Goal: Find specific page/section: Find specific page/section

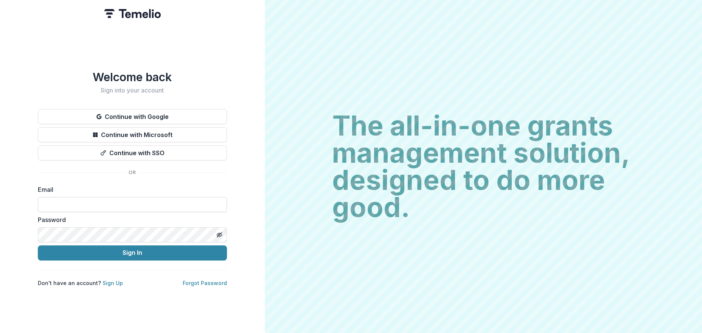
click at [76, 201] on input at bounding box center [132, 204] width 189 height 15
type input "**********"
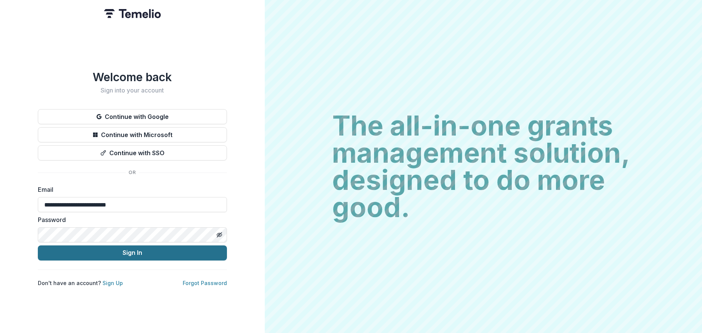
click at [118, 248] on button "Sign In" at bounding box center [132, 253] width 189 height 15
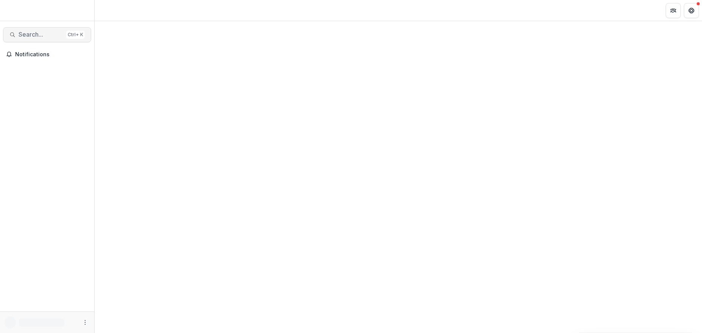
click at [34, 35] on span "Search..." at bounding box center [41, 34] width 45 height 7
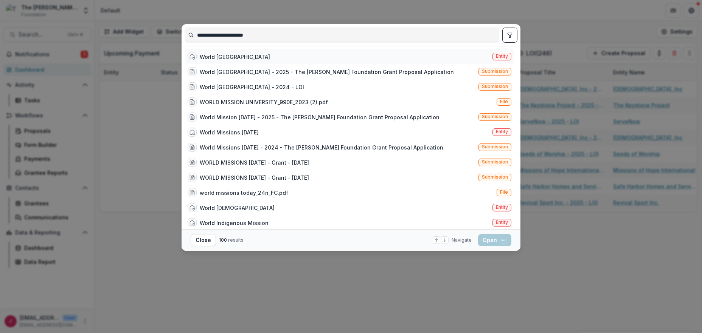
type input "**********"
click at [242, 57] on div "World Mission University" at bounding box center [235, 57] width 70 height 8
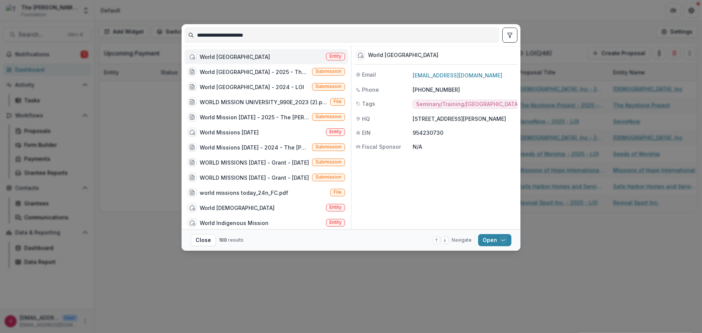
click at [242, 56] on div "World Mission University" at bounding box center [235, 57] width 70 height 8
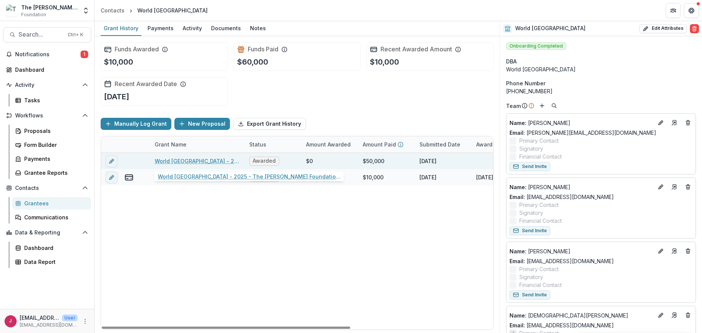
click at [190, 161] on link "World Mission University - 2025 - The Bolick Foundation Grant Proposal Applicat…" at bounding box center [197, 161] width 85 height 8
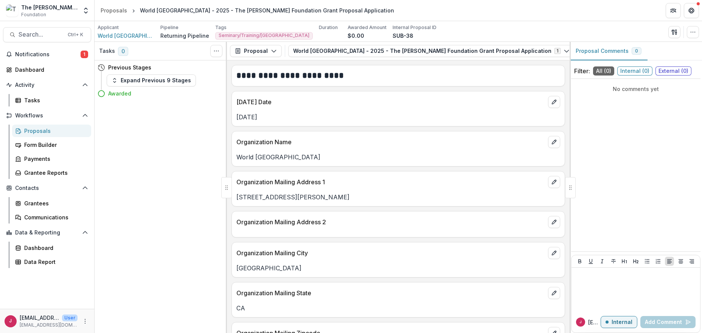
click at [197, 154] on div "Tasks 0 Show Cancelled Tasks Previous Stages Expand Previous 9 Stages Awarded" at bounding box center [160, 187] width 132 height 291
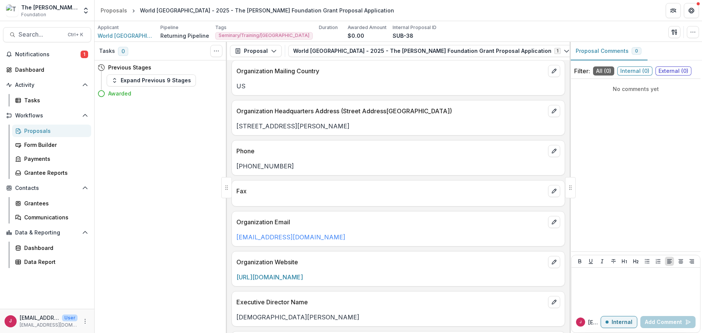
scroll to position [50, 0]
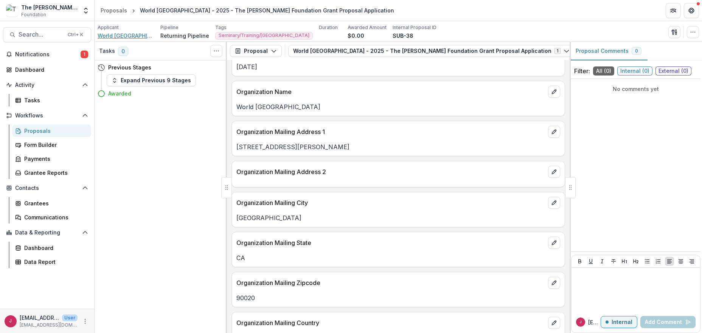
click at [130, 35] on span "World Mission University" at bounding box center [126, 36] width 57 height 8
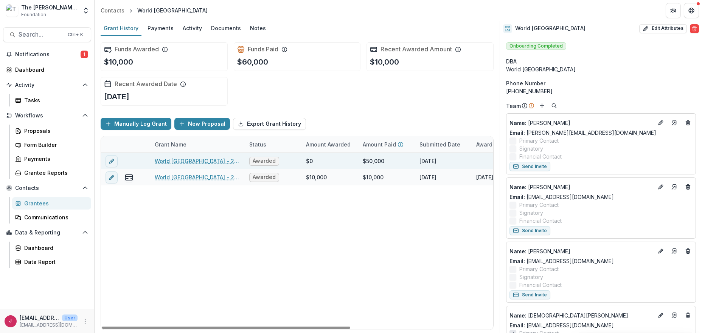
click at [222, 161] on link "World Mission University - 2025 - The Bolick Foundation Grant Proposal Applicat…" at bounding box center [197, 161] width 85 height 8
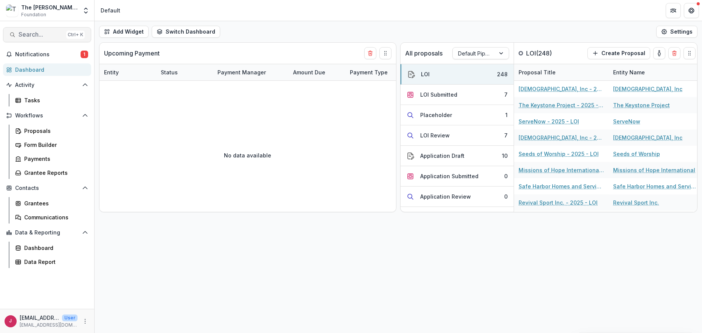
click at [22, 35] on span "Search..." at bounding box center [41, 34] width 45 height 7
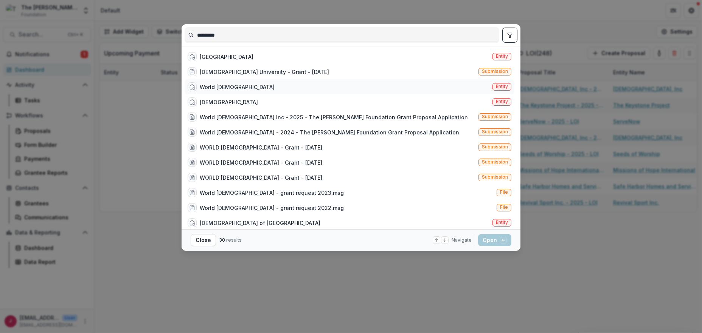
type input "*********"
click at [227, 87] on div "World Methodist Evangelism" at bounding box center [237, 87] width 75 height 8
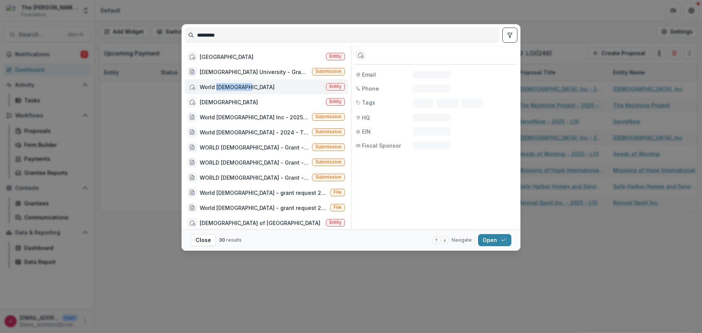
click at [227, 87] on div "World Methodist Evangelism" at bounding box center [237, 87] width 75 height 8
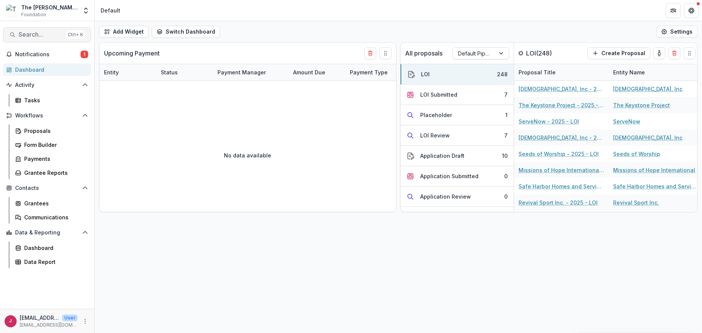
click at [29, 33] on span "Search..." at bounding box center [41, 34] width 45 height 7
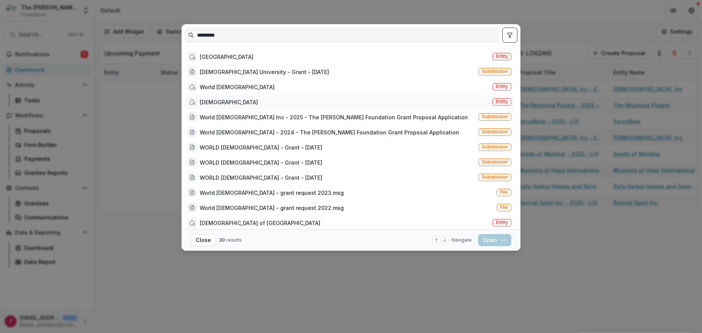
type input "*********"
click at [228, 101] on div "United Methodist Church" at bounding box center [229, 102] width 58 height 8
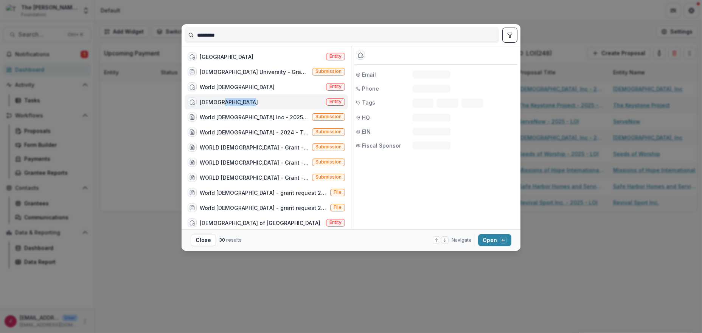
click at [228, 101] on div "United Methodist Church" at bounding box center [229, 102] width 58 height 8
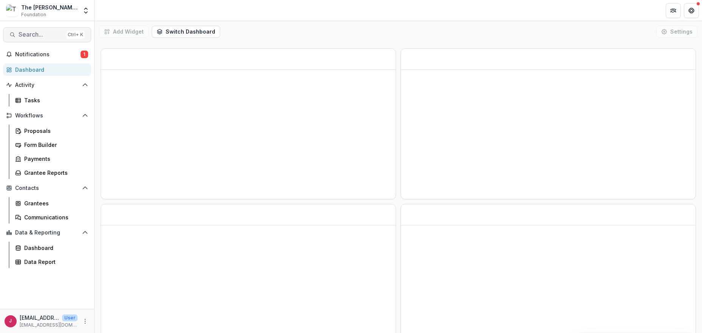
click at [33, 33] on span "Search..." at bounding box center [41, 34] width 45 height 7
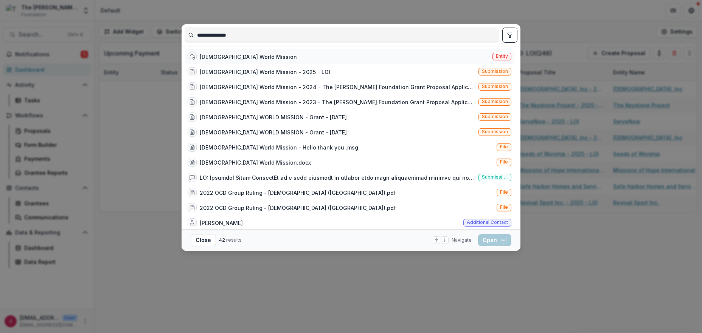
type input "**********"
click at [245, 57] on div "[DEMOGRAPHIC_DATA] World Mission" at bounding box center [248, 57] width 97 height 8
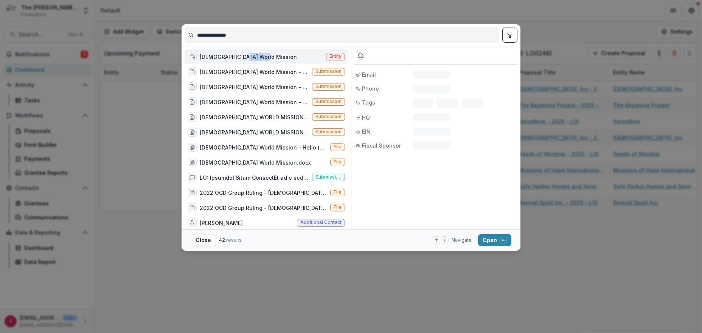
click at [245, 57] on div "[DEMOGRAPHIC_DATA] World Mission" at bounding box center [248, 57] width 97 height 8
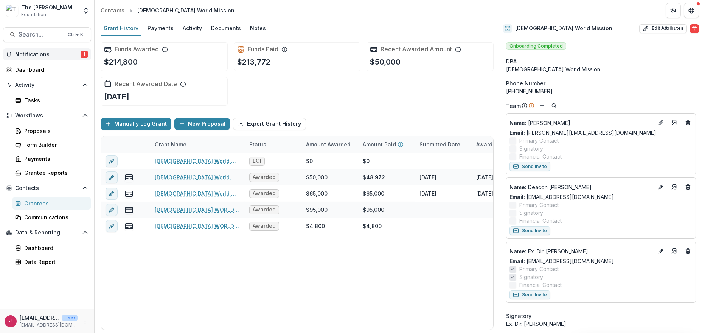
click at [25, 51] on span "Notifications" at bounding box center [47, 54] width 65 height 6
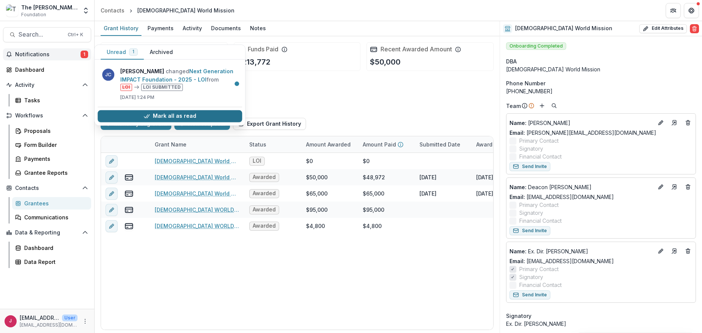
click at [207, 117] on button "Mark all as read" at bounding box center [170, 116] width 144 height 12
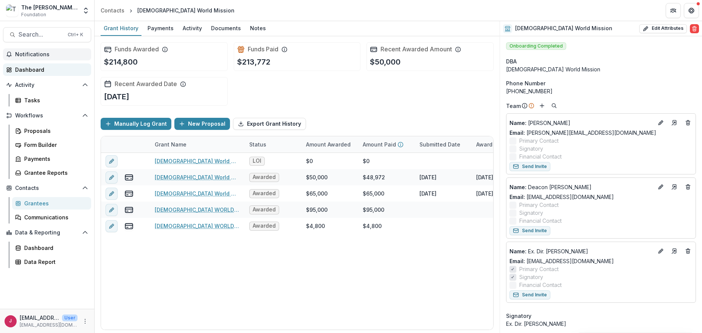
click at [36, 69] on div "Dashboard" at bounding box center [50, 70] width 70 height 8
